Goal: Task Accomplishment & Management: Use online tool/utility

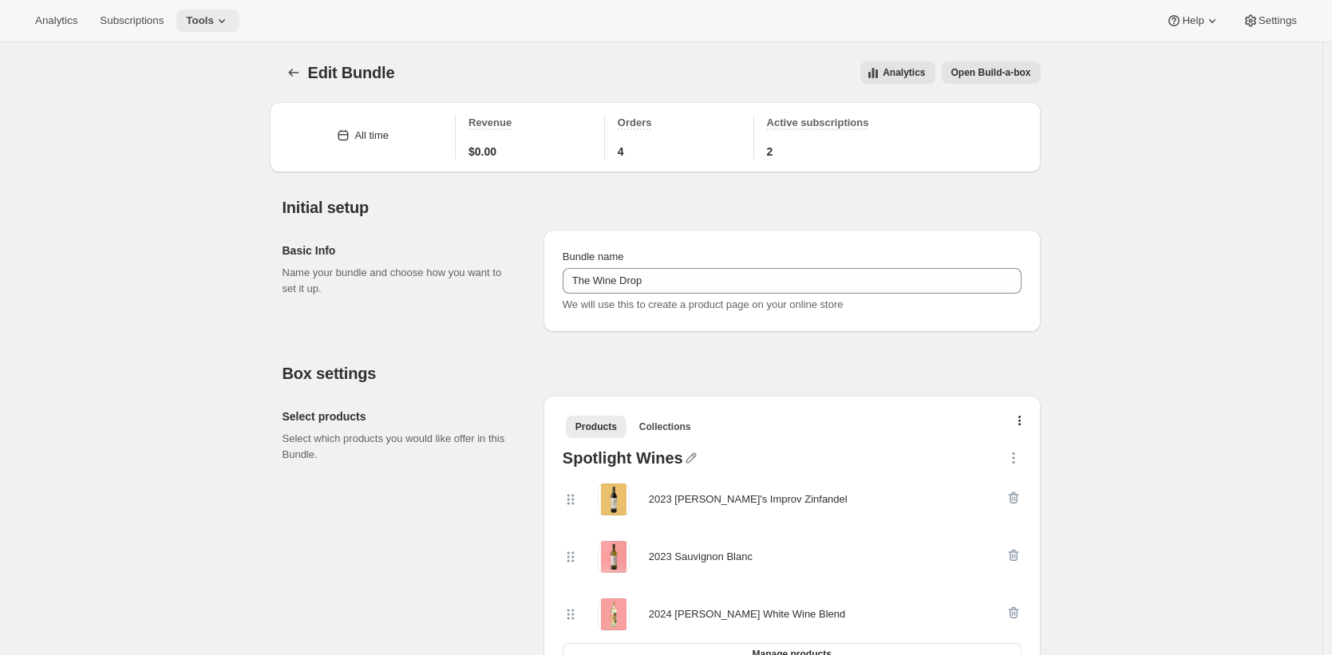
click at [225, 20] on icon at bounding box center [222, 21] width 6 height 4
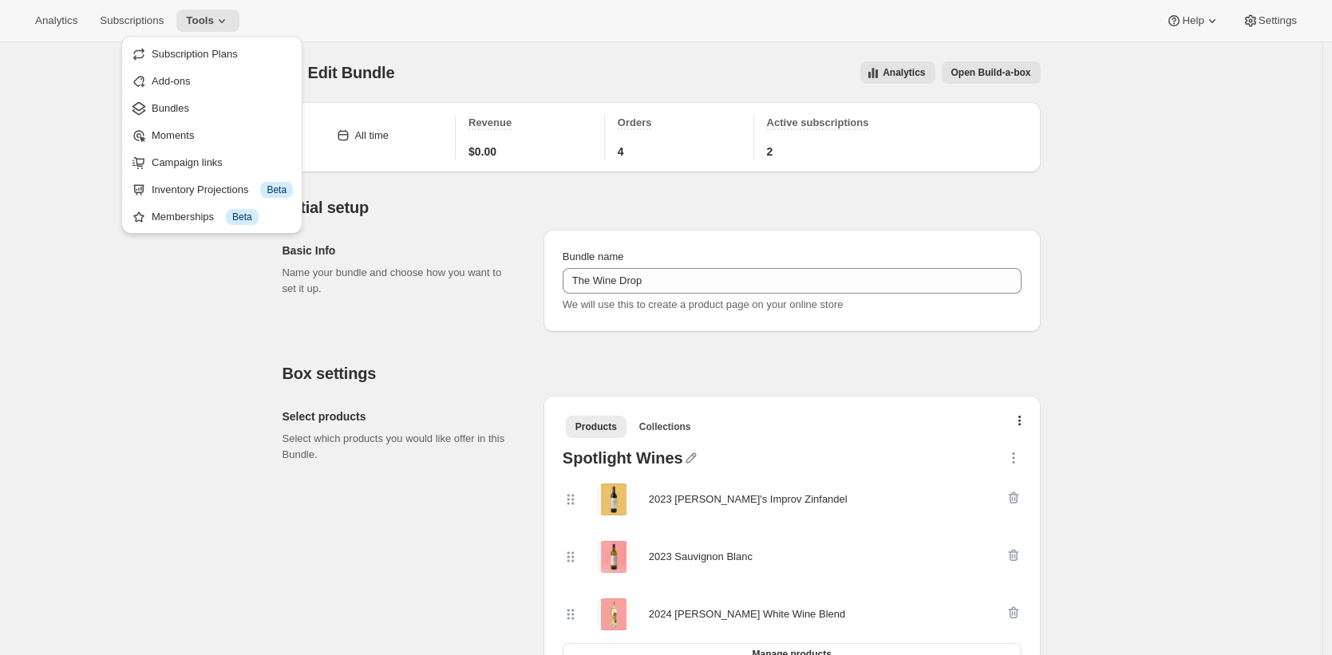
click at [226, 105] on span "Bundles" at bounding box center [222, 109] width 141 height 16
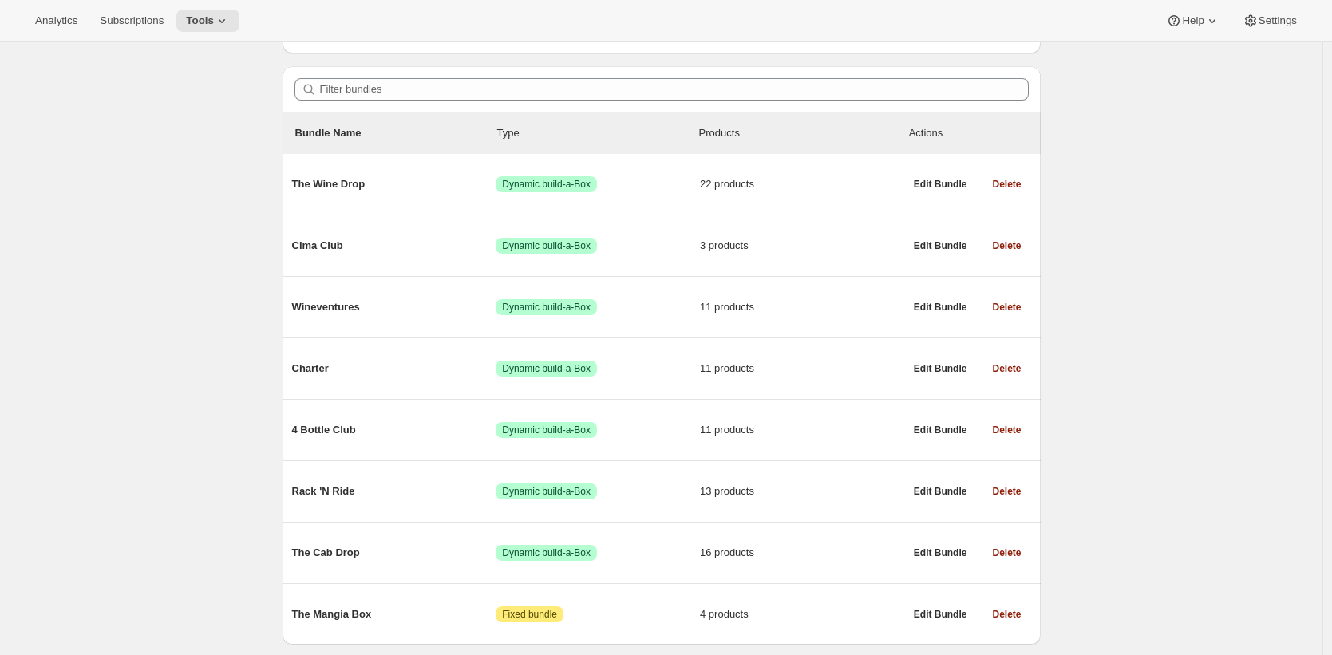
scroll to position [119, 0]
click at [180, 295] on div "Bundles. This page is ready Bundles Create All time Revenue $0.00 Orders 4 Acti…" at bounding box center [661, 314] width 1323 height 783
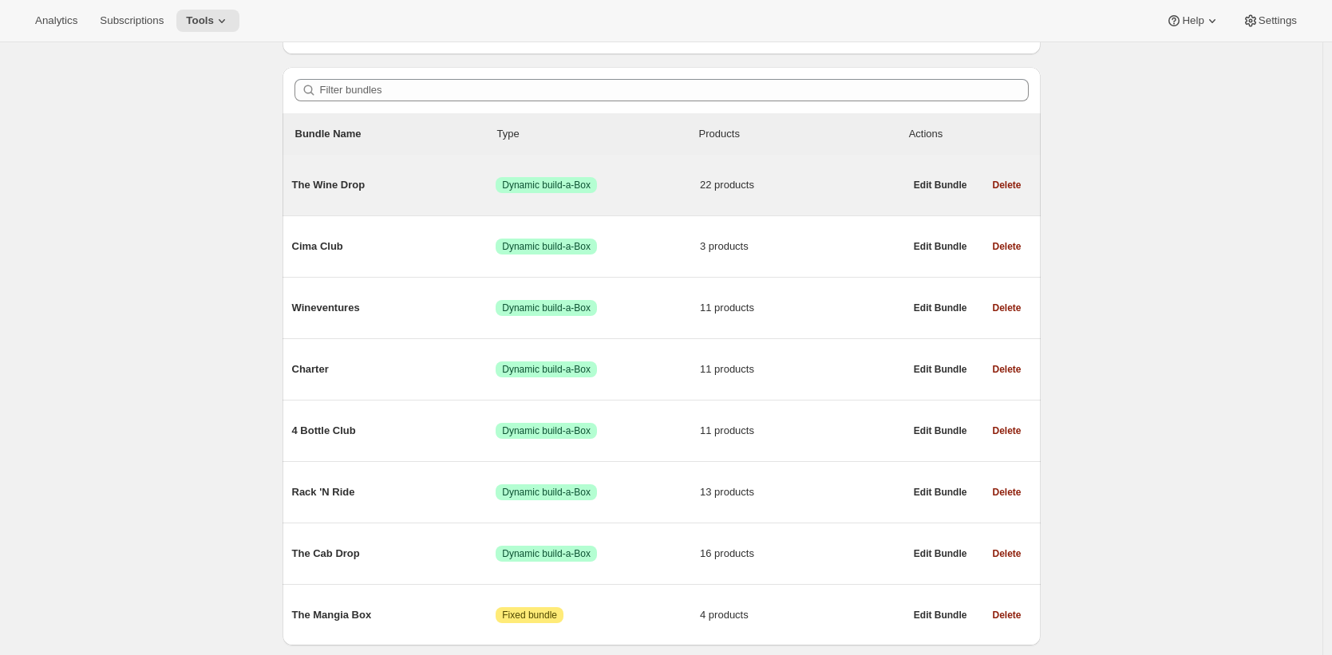
click at [375, 196] on div "The Wine Drop Success Dynamic build-a-Box 22 products" at bounding box center [598, 185] width 612 height 42
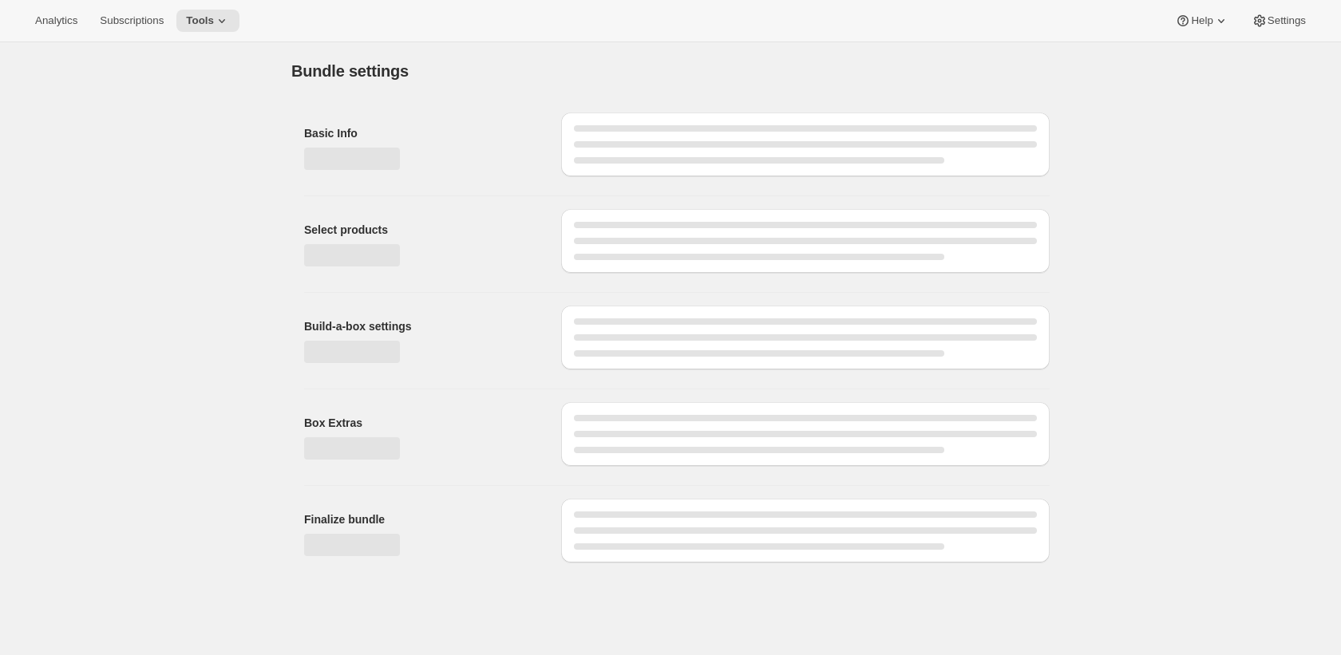
type input "The Wine Drop"
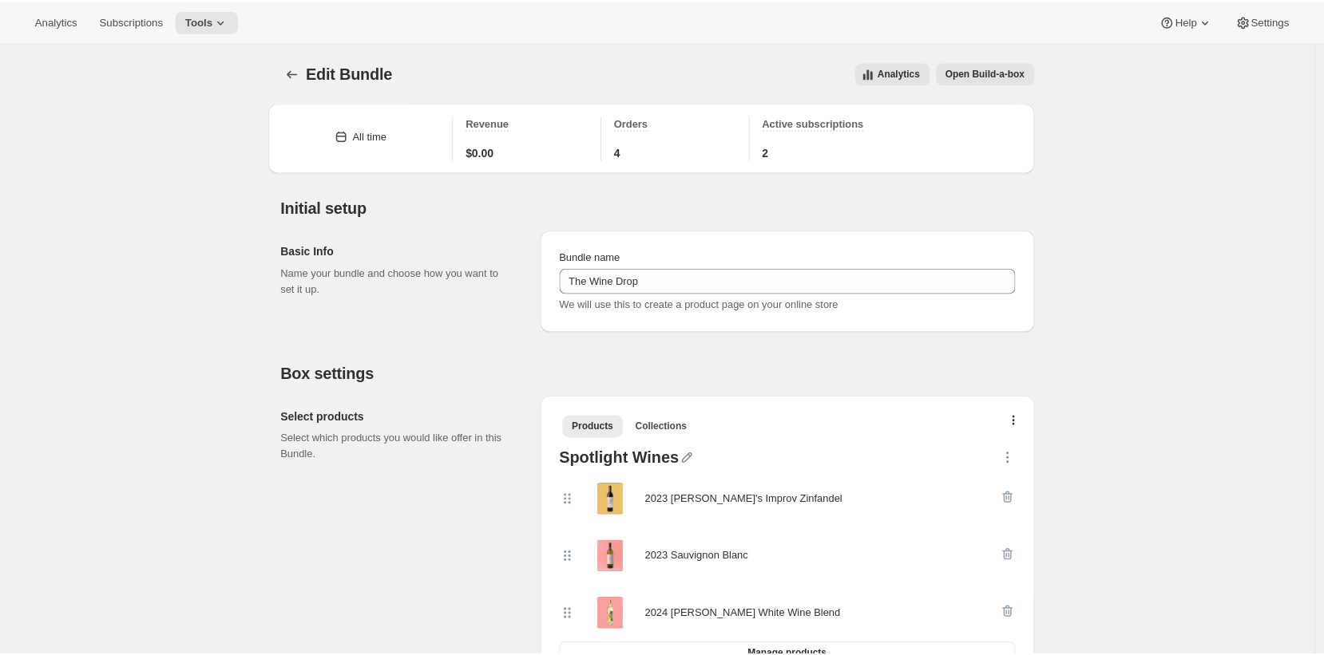
scroll to position [24, 0]
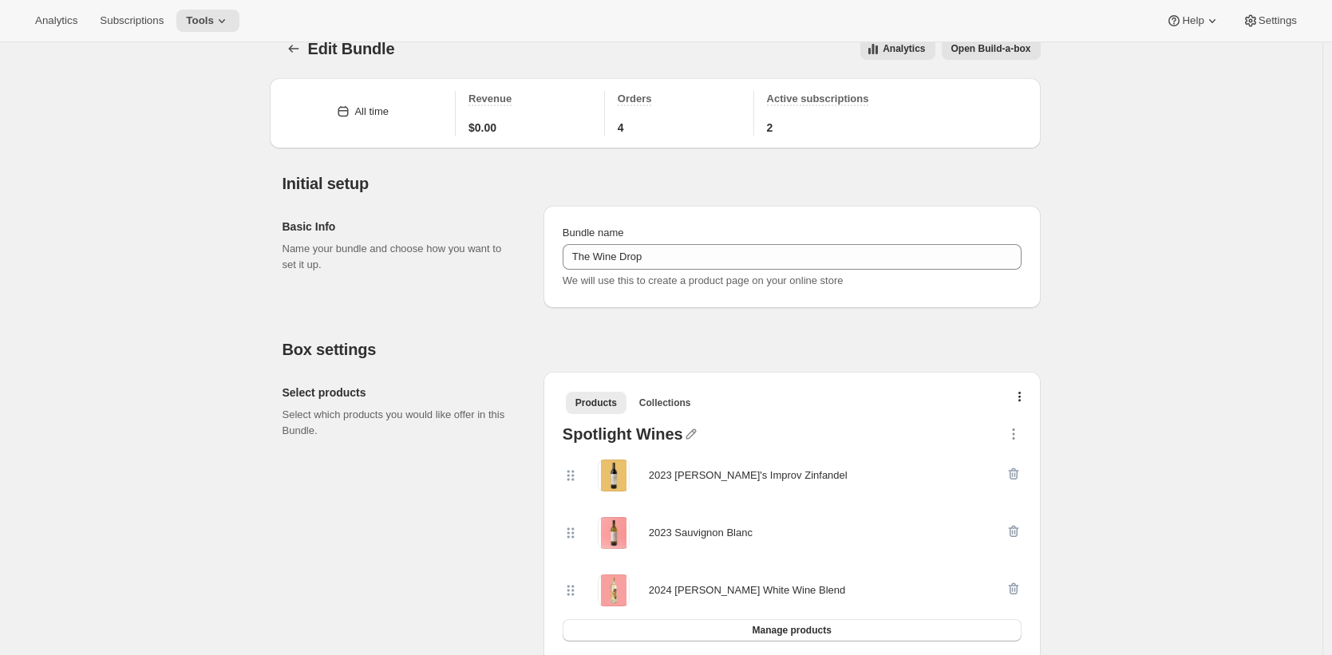
click at [665, 474] on div "2023 Gary's Improv Zinfandel" at bounding box center [748, 476] width 199 height 16
drag, startPoint x: 665, startPoint y: 474, endPoint x: 777, endPoint y: 476, distance: 111.8
click at [777, 476] on div "2023 Gary's Improv Zinfandel" at bounding box center [748, 476] width 199 height 16
copy div "2023 Gary's Improv Zinfandel"
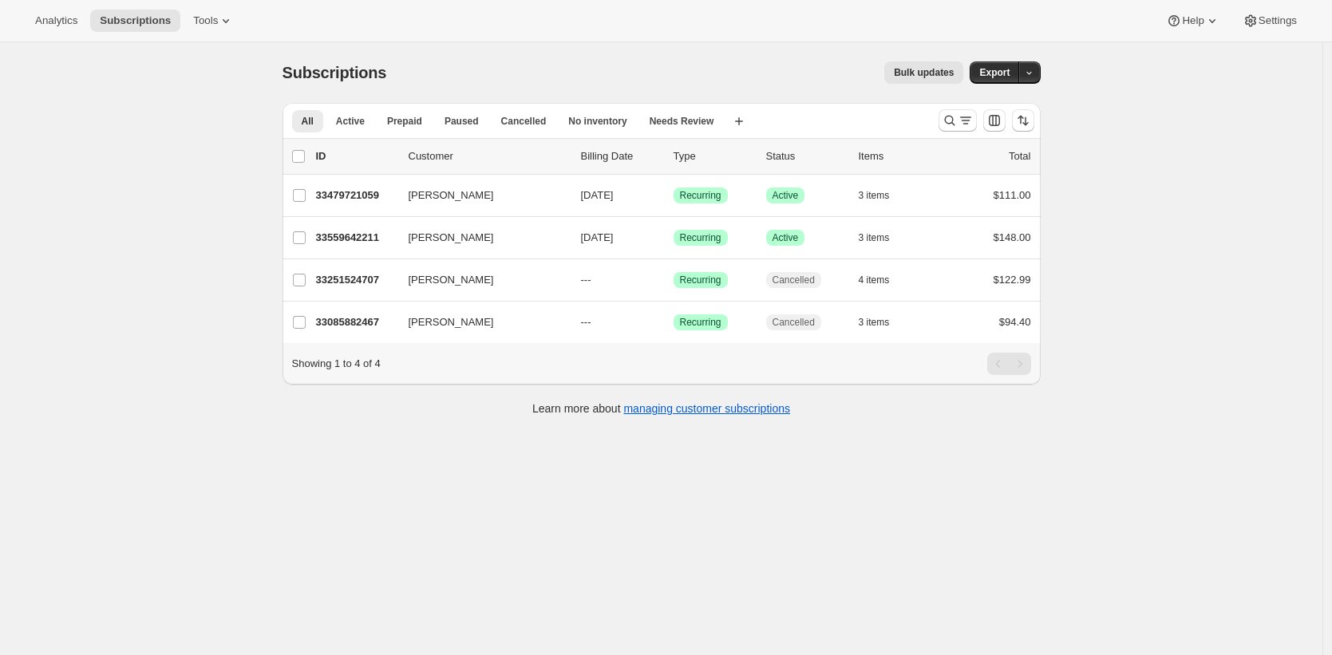
click at [492, 64] on div "Bulk updates" at bounding box center [685, 72] width 558 height 22
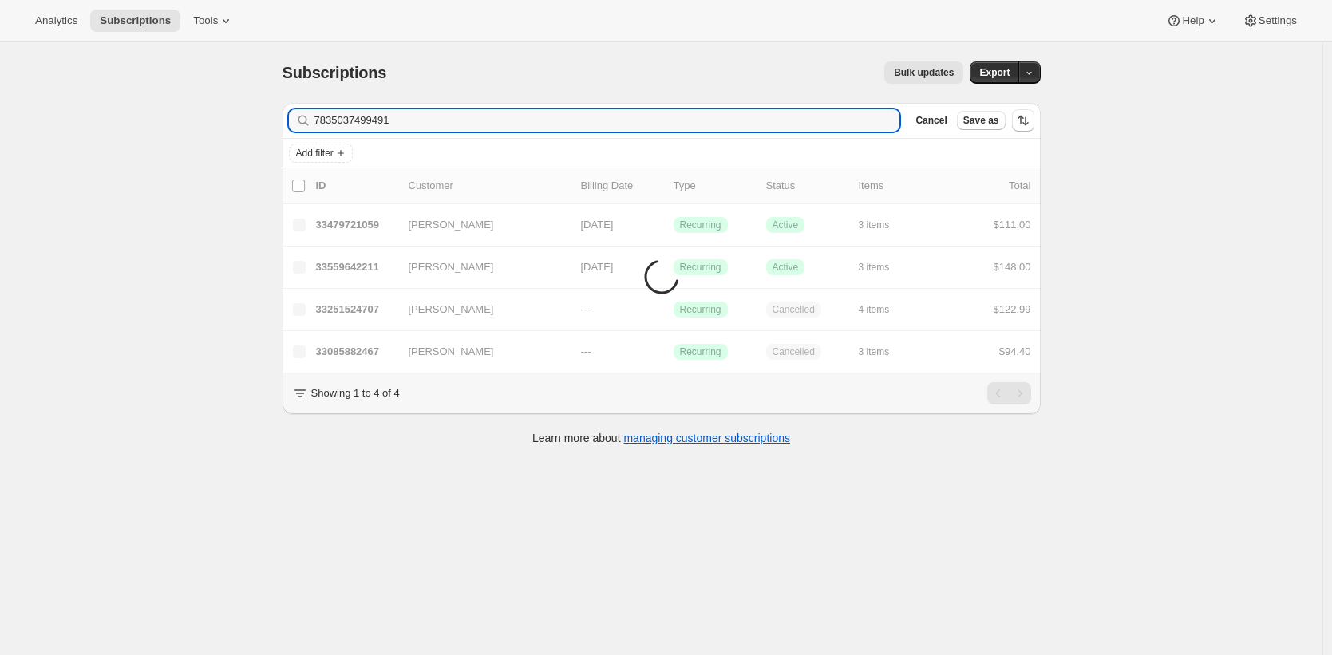
type input "7835037499491"
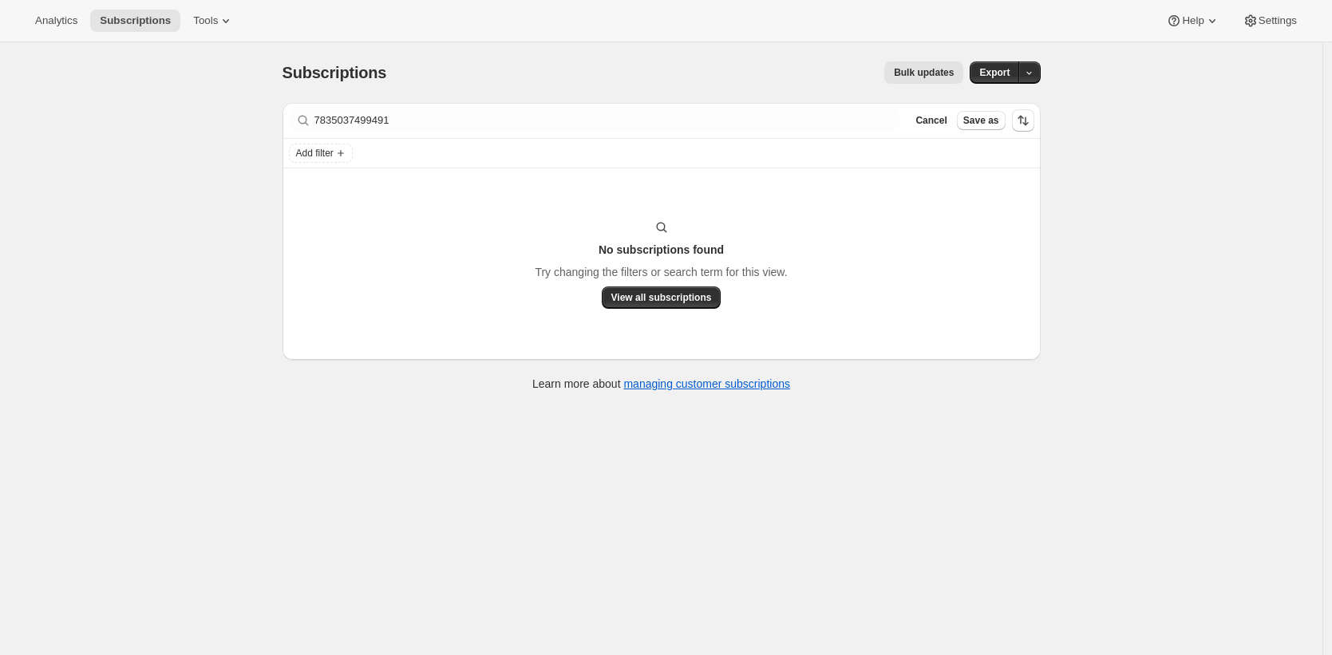
click at [546, 84] on div "Subscriptions. This page is ready Subscriptions Bulk updates More actions Bulk …" at bounding box center [662, 72] width 758 height 61
click at [221, 6] on div "Analytics Subscriptions Tools Help Settings" at bounding box center [666, 21] width 1332 height 42
drag, startPoint x: 221, startPoint y: 21, endPoint x: 224, endPoint y: 30, distance: 9.9
click at [218, 22] on span "Tools" at bounding box center [205, 20] width 25 height 13
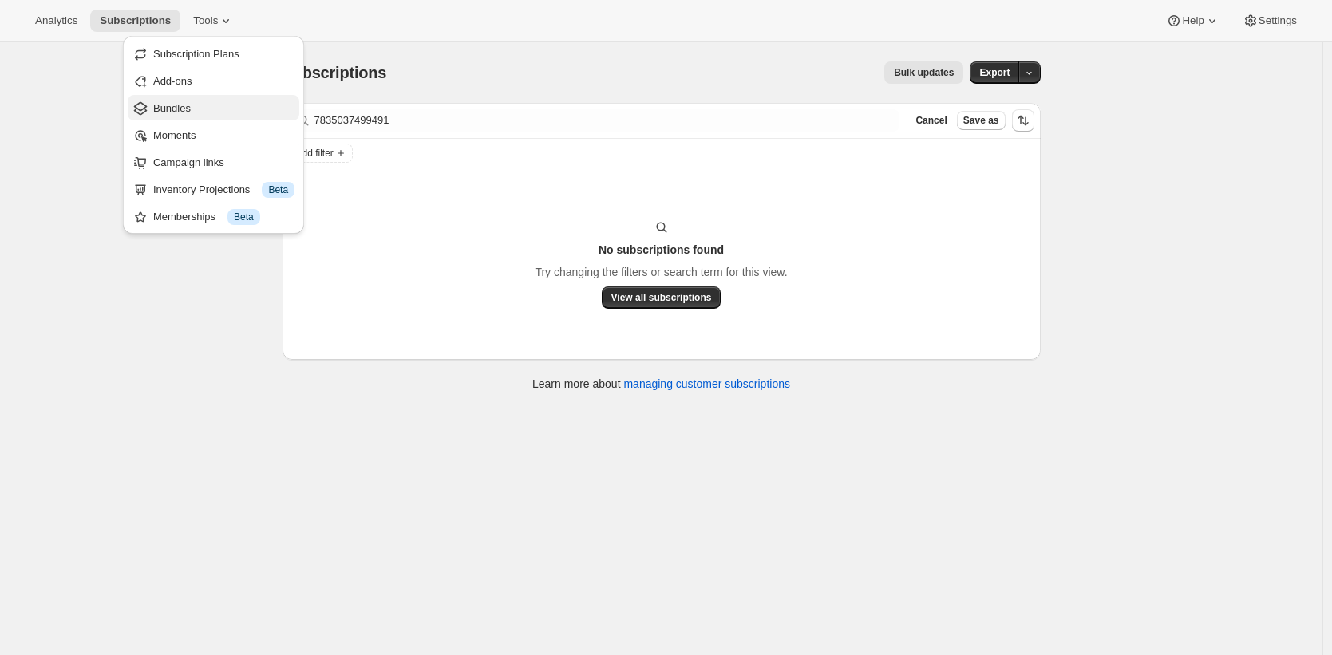
click at [218, 106] on span "Bundles" at bounding box center [223, 109] width 141 height 16
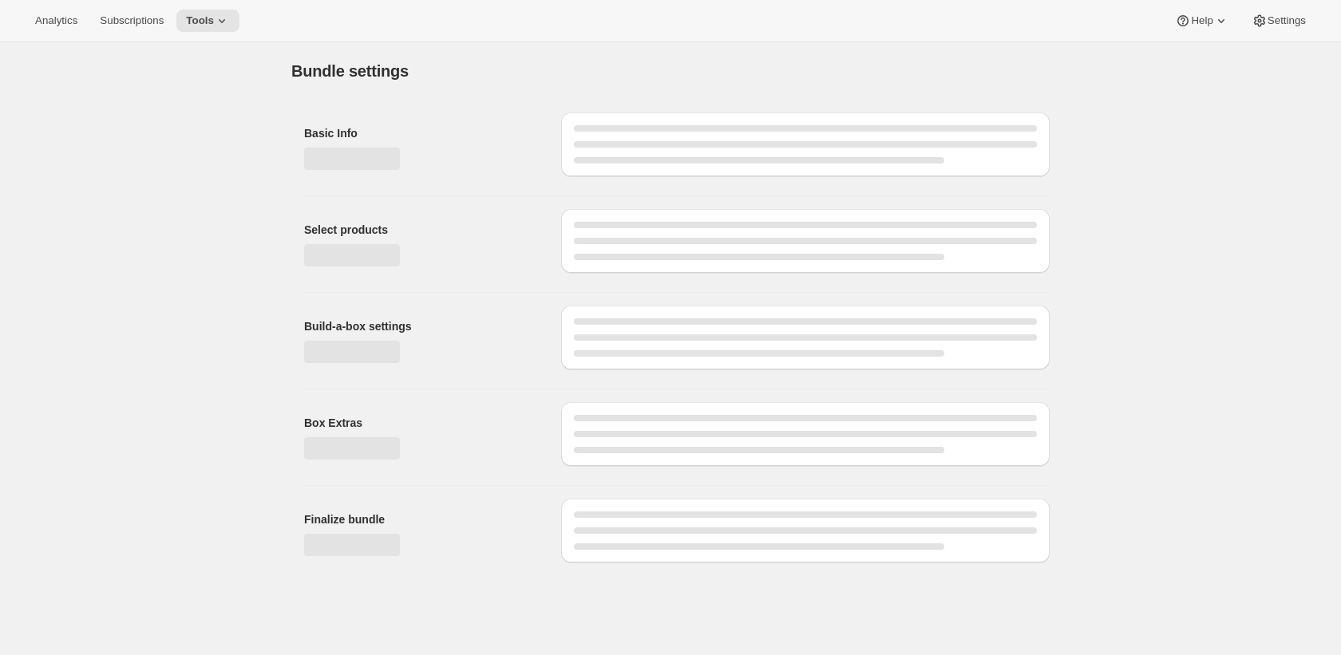
type input "Cima Club"
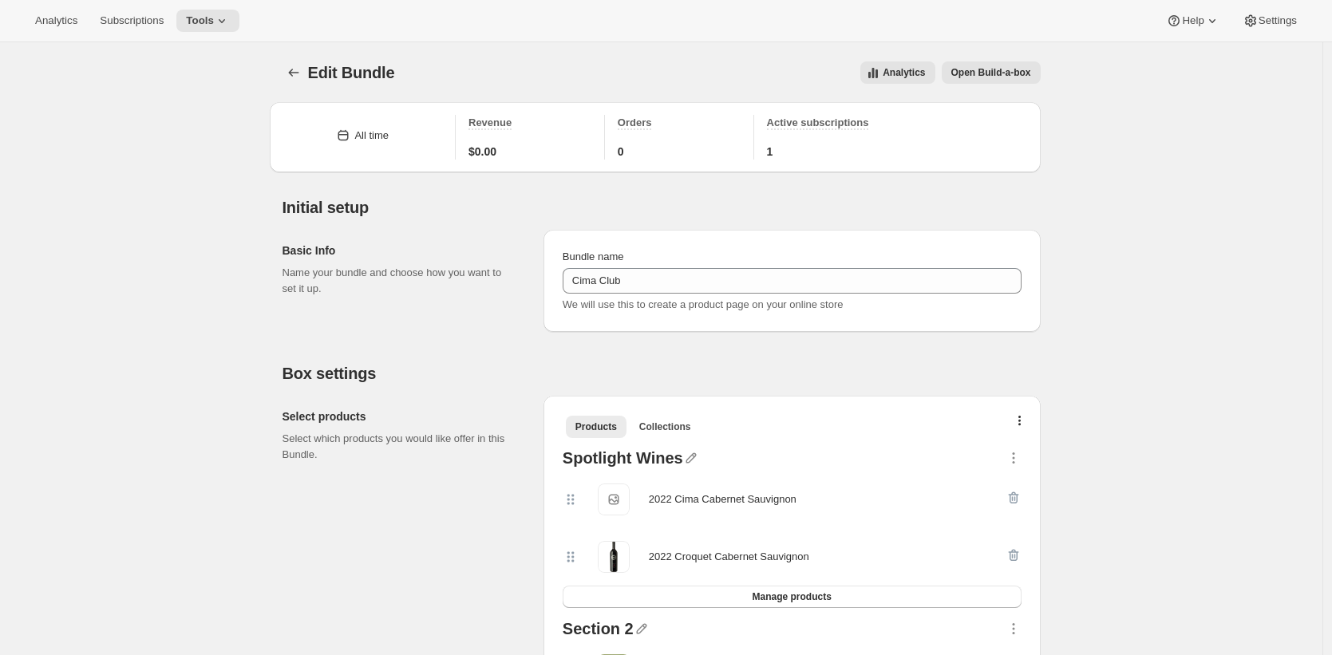
click at [663, 500] on div "2022 Cima Cabernet Sauvignon" at bounding box center [723, 500] width 148 height 16
drag, startPoint x: 663, startPoint y: 500, endPoint x: 768, endPoint y: 501, distance: 104.6
click at [768, 501] on div "2022 Cima Cabernet Sauvignon" at bounding box center [723, 500] width 148 height 16
copy div "2022 Cima Cabernet Sauvignon"
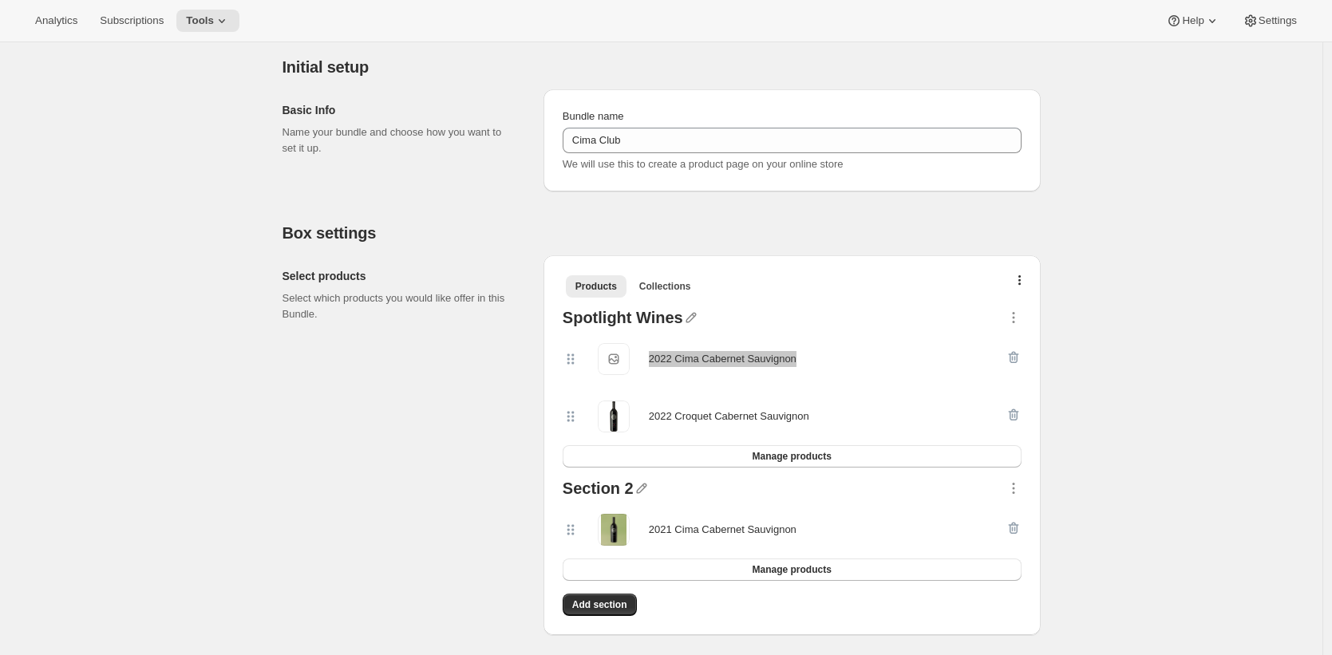
scroll to position [141, 0]
click at [666, 531] on div "2021 Cima Cabernet Sauvignon" at bounding box center [723, 529] width 148 height 16
drag, startPoint x: 667, startPoint y: 531, endPoint x: 766, endPoint y: 536, distance: 99.9
click at [766, 536] on div "2021 Cima Cabernet Sauvignon" at bounding box center [723, 529] width 148 height 32
copy div "2021 Cima Cabernet Sauvignon Manage products Add section"
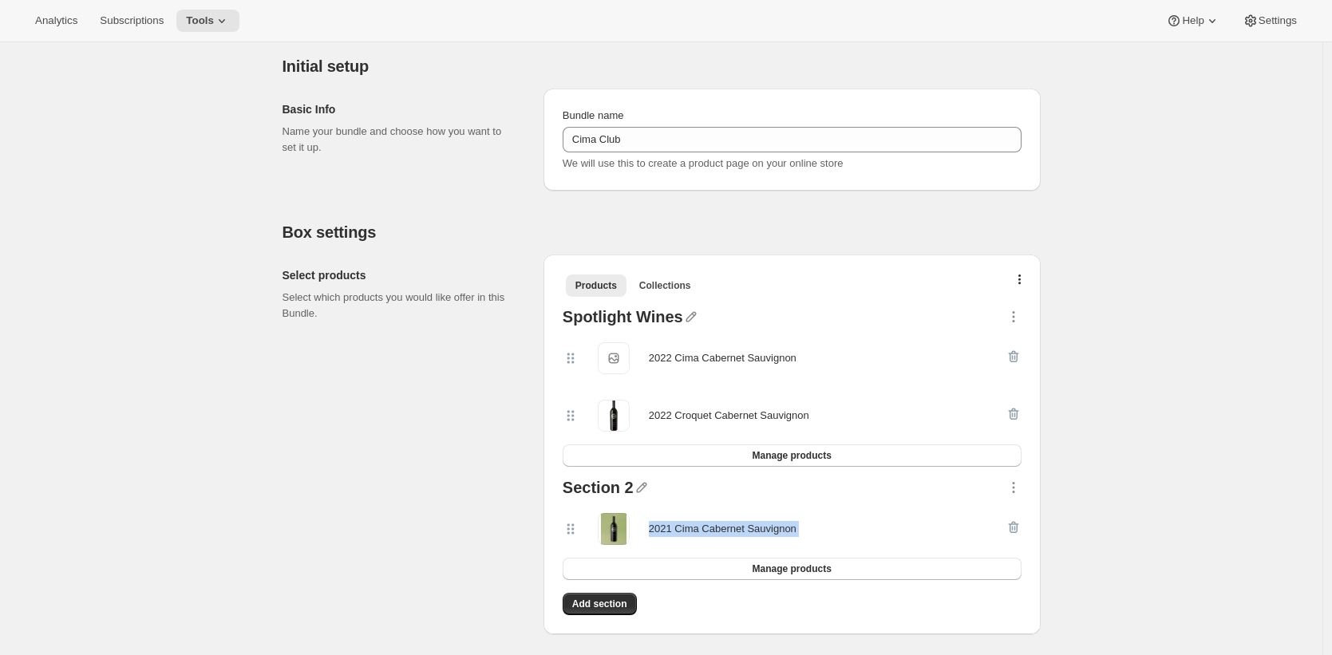
click at [664, 544] on div "2021 Cima Cabernet Sauvignon" at bounding box center [792, 529] width 459 height 57
click at [664, 525] on div "2021 Cima Cabernet Sauvignon" at bounding box center [723, 529] width 148 height 16
drag, startPoint x: 664, startPoint y: 525, endPoint x: 762, endPoint y: 527, distance: 97.4
click at [762, 527] on div "2021 Cima Cabernet Sauvignon" at bounding box center [723, 529] width 148 height 16
copy div "2021 Cima Cabernet Sauvignon"
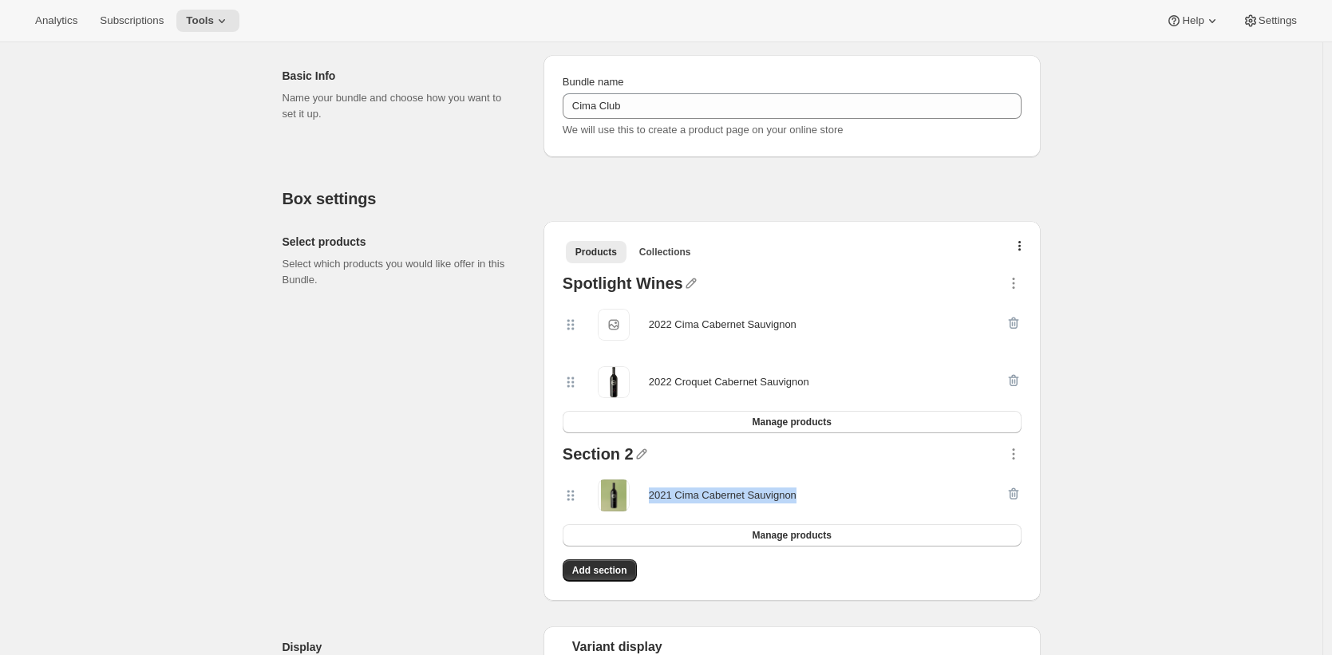
scroll to position [98, 0]
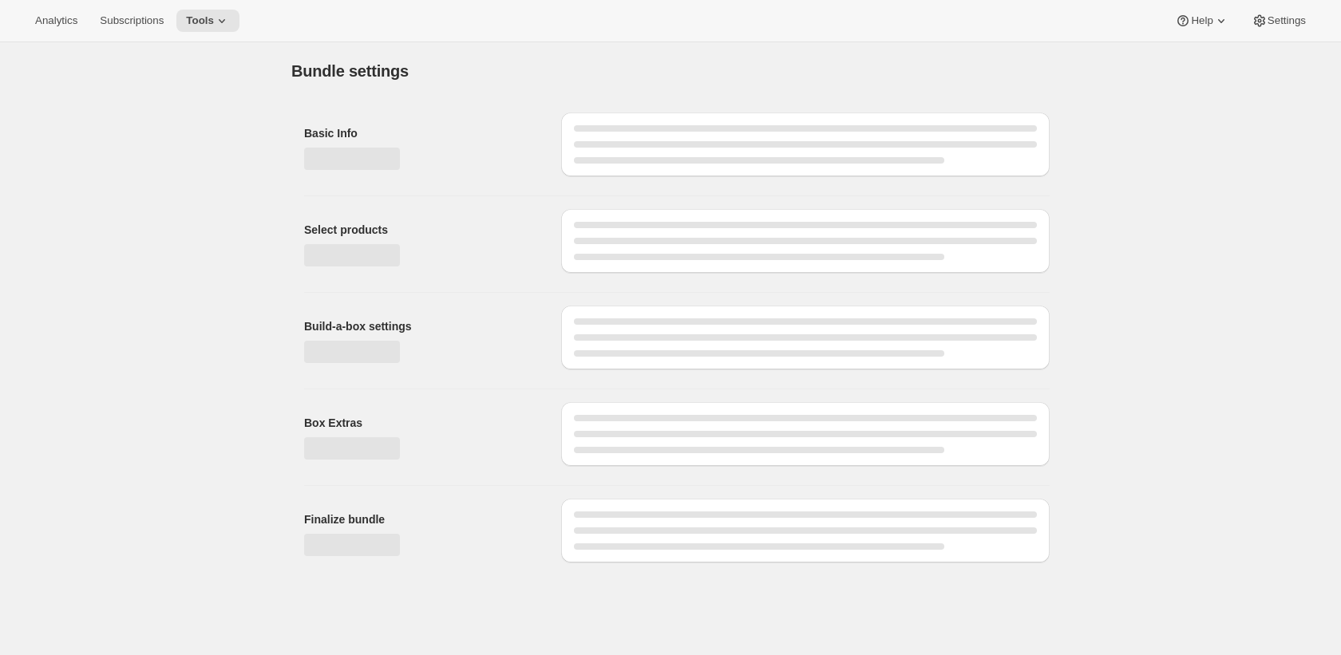
type input "Wineventures"
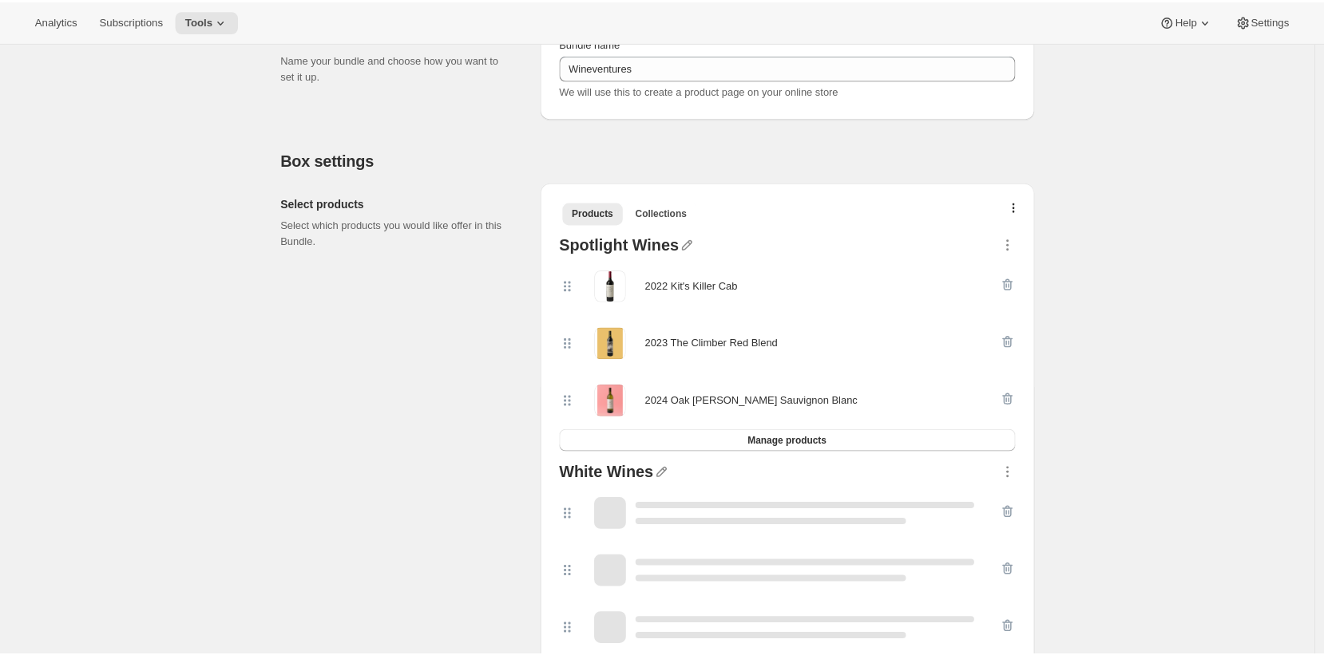
scroll to position [216, 0]
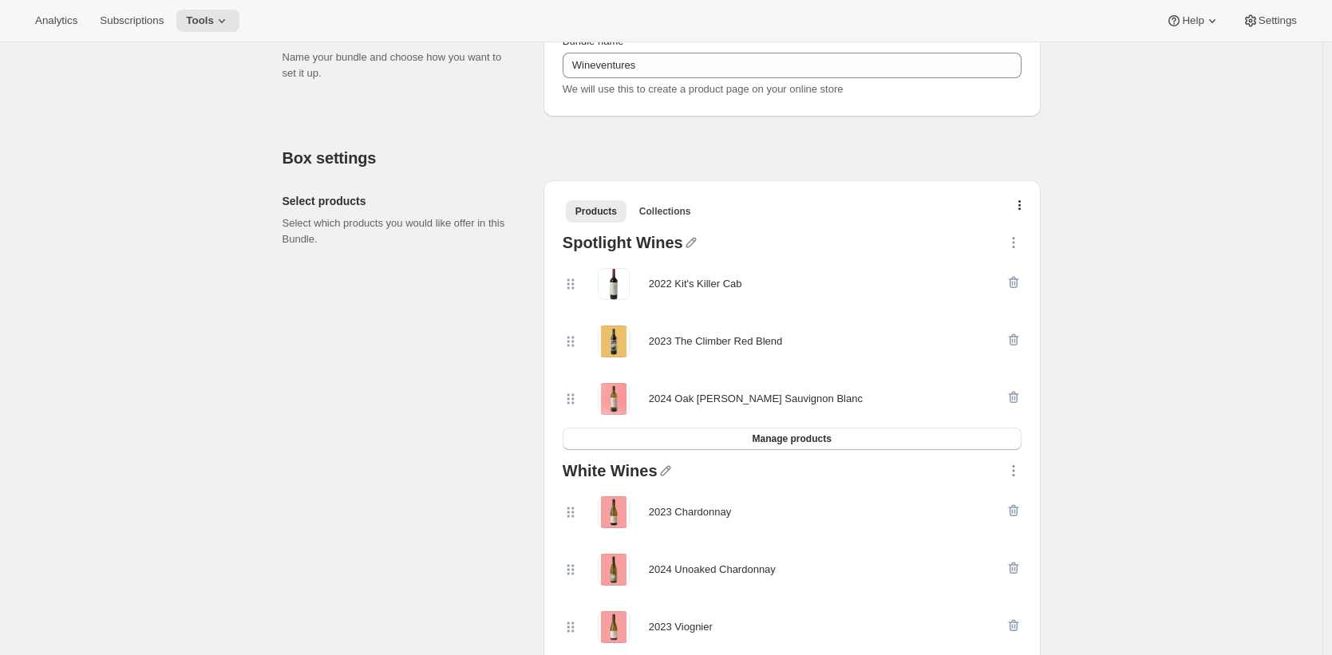
click at [657, 281] on div "2022 Kit's Killer Cab" at bounding box center [695, 284] width 93 height 16
drag, startPoint x: 657, startPoint y: 281, endPoint x: 734, endPoint y: 285, distance: 77.5
click at [734, 285] on div "2022 Kit's Killer Cab" at bounding box center [695, 284] width 93 height 16
copy div "2022 Kit's Killer Cab"
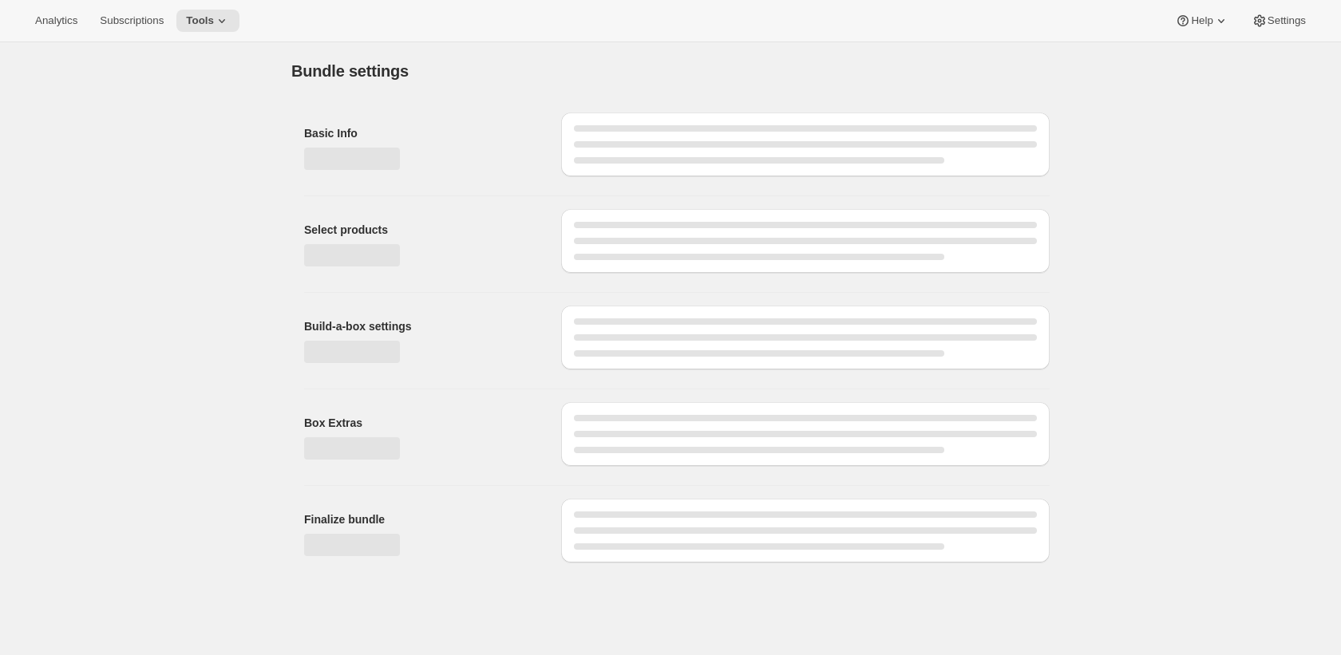
type input "Charter"
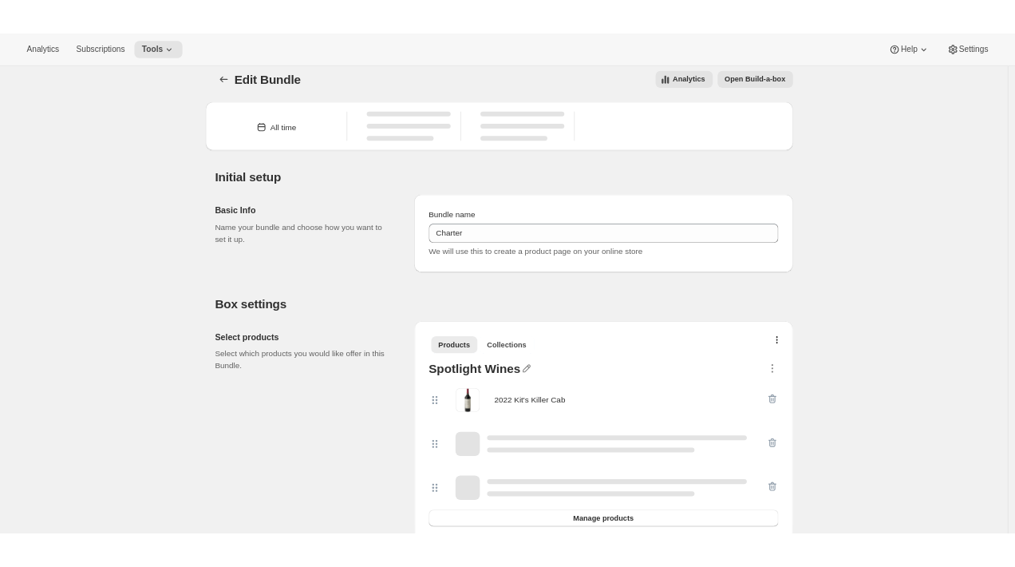
scroll to position [26, 0]
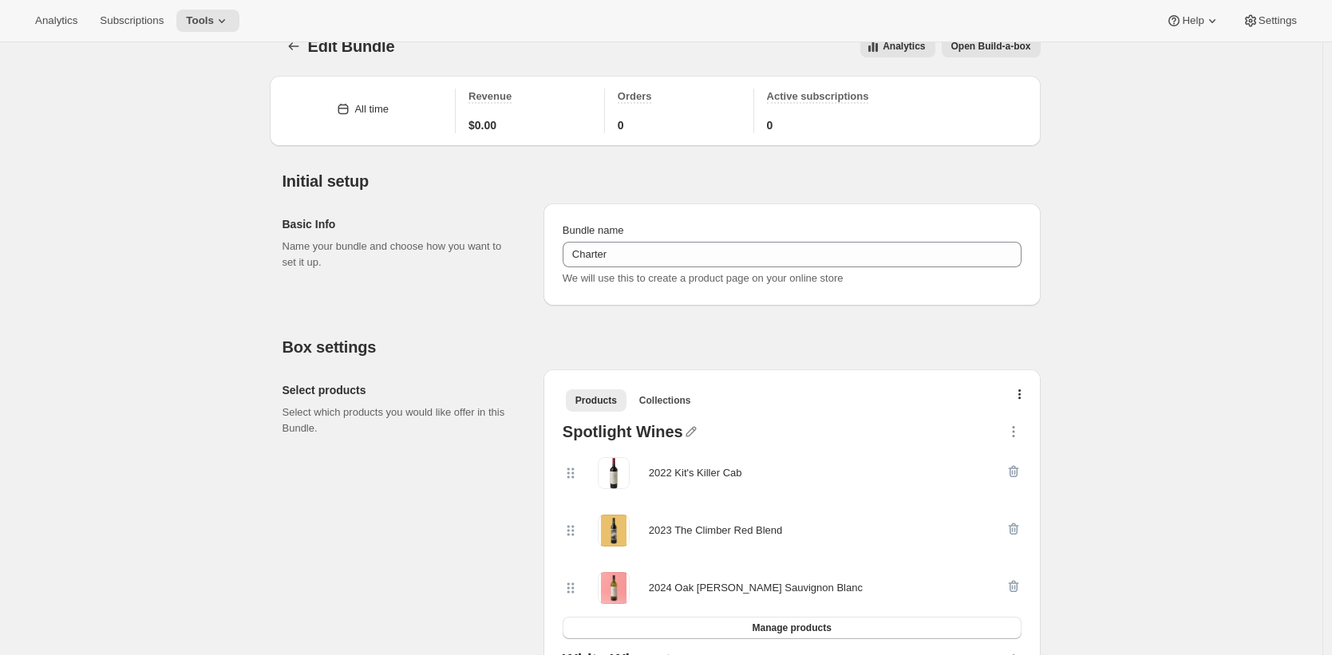
click at [662, 477] on div "2022 Kit's Killer Cab" at bounding box center [695, 473] width 93 height 16
drag, startPoint x: 662, startPoint y: 477, endPoint x: 737, endPoint y: 476, distance: 75.0
click at [737, 476] on div "2022 Kit's Killer Cab" at bounding box center [695, 473] width 93 height 16
copy div "2022 Kit's Killer Cab"
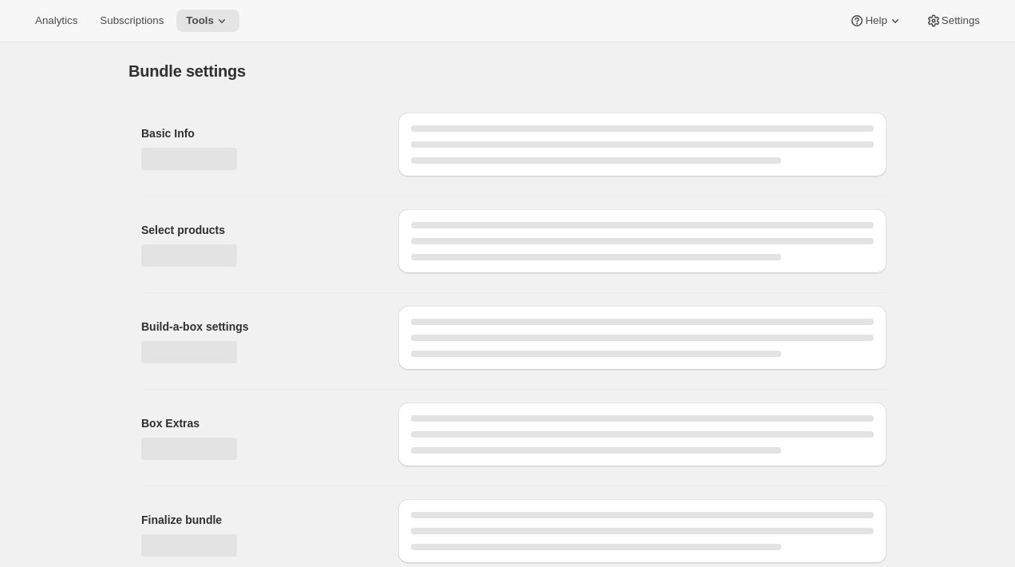
type input "4 Bottle Club"
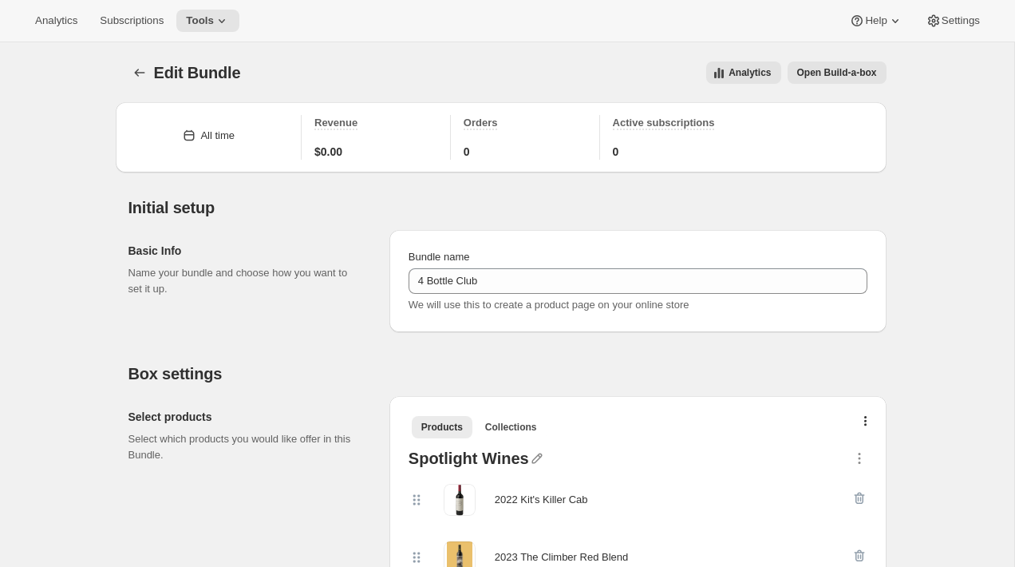
scroll to position [30, 0]
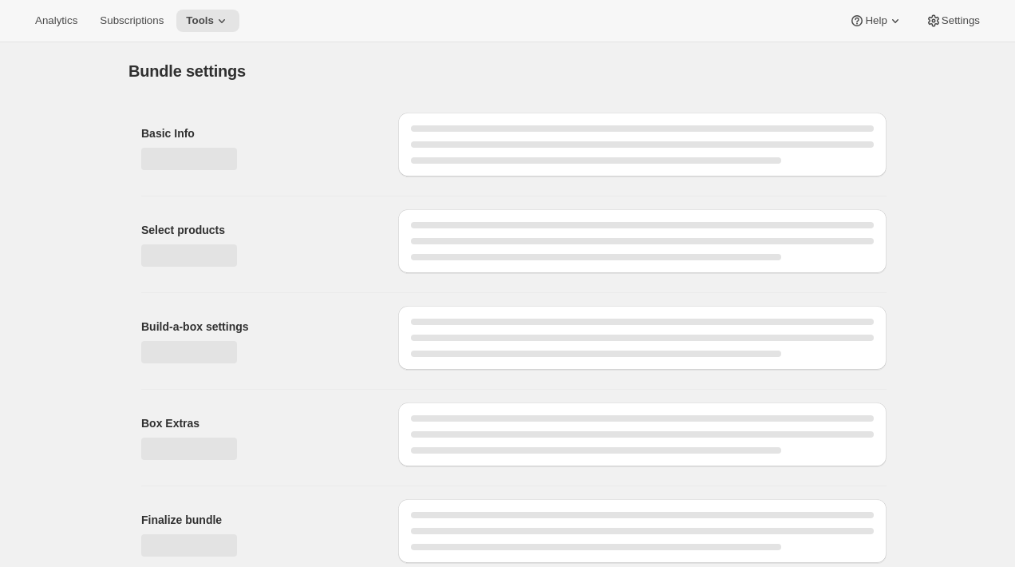
type input "Rack 'N Ride"
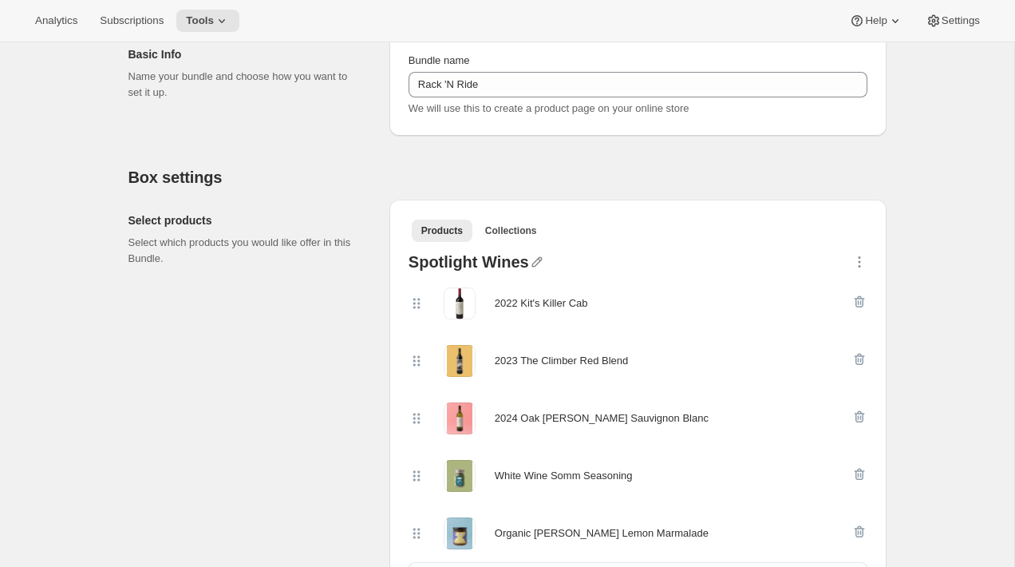
scroll to position [203, 0]
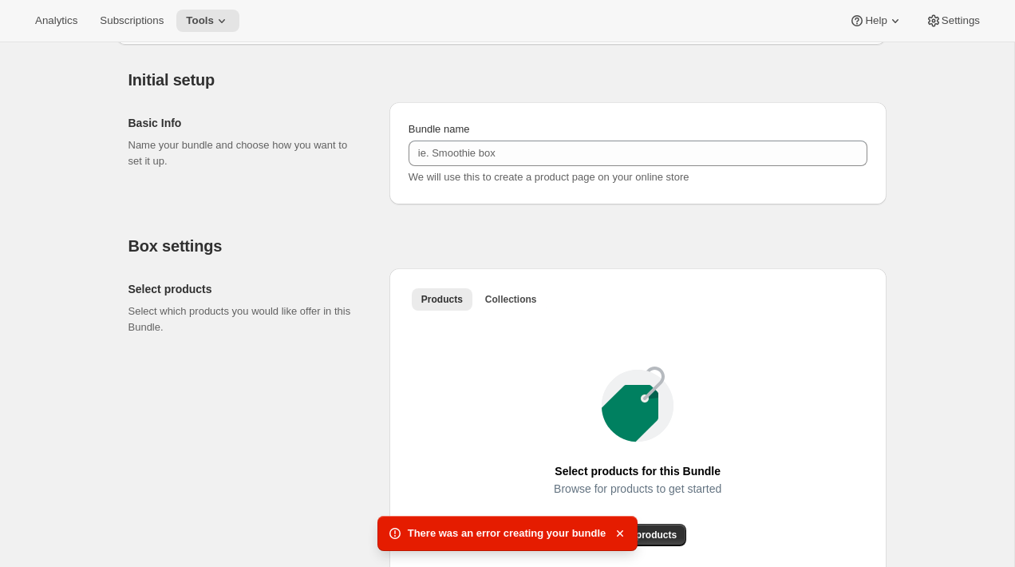
scroll to position [132, 0]
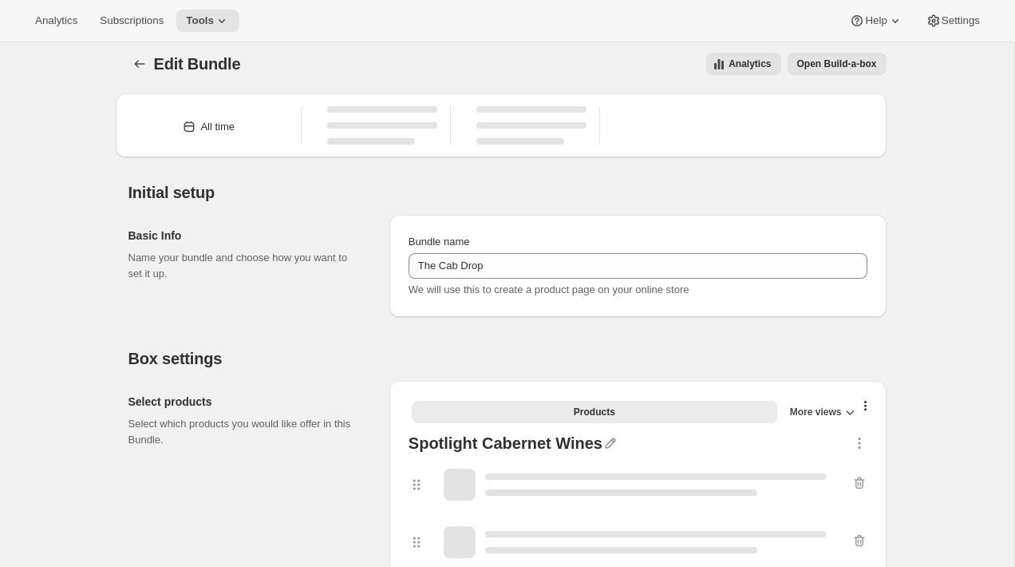
type input "The Cab Drop"
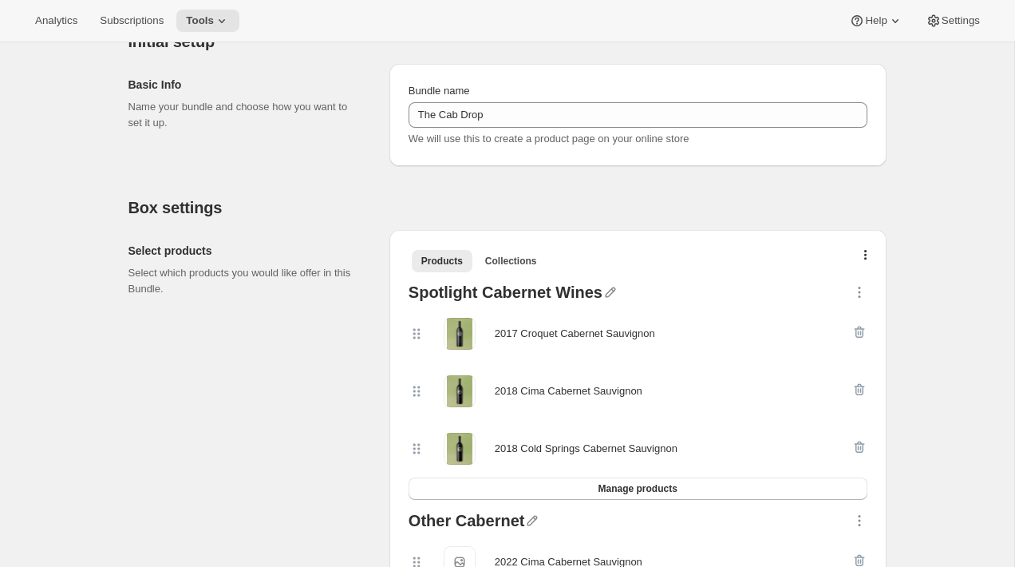
scroll to position [164, 0]
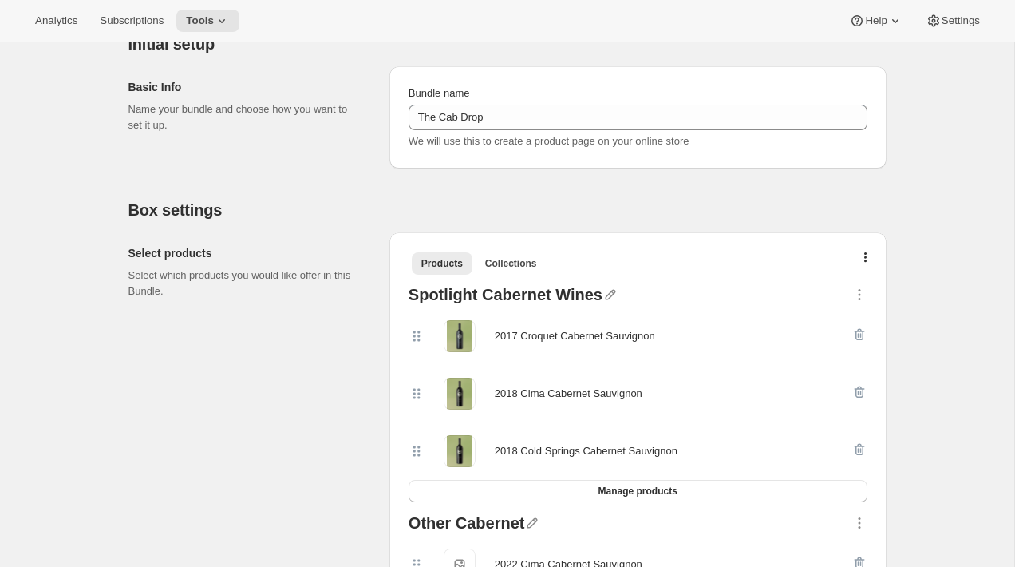
click at [506, 342] on div "2017 Croquet Cabernet Sauvignon" at bounding box center [575, 336] width 160 height 16
click at [504, 334] on div "2017 Croquet Cabernet Sauvignon" at bounding box center [575, 336] width 160 height 16
drag, startPoint x: 504, startPoint y: 334, endPoint x: 631, endPoint y: 336, distance: 127.8
click at [631, 336] on div "2017 Croquet Cabernet Sauvignon" at bounding box center [575, 336] width 160 height 16
copy div "2017 Croquet Cabernet Sauvignon"
